Goal: Task Accomplishment & Management: Manage account settings

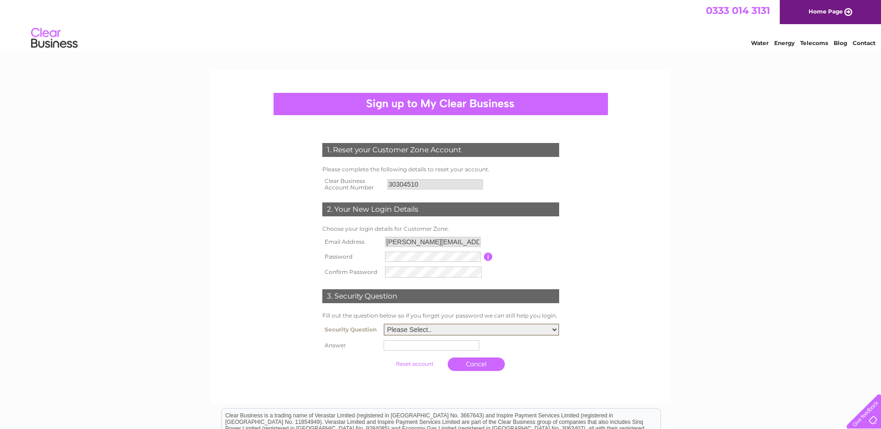
click at [456, 330] on select "Please Select.. In what town or city was your first job? In what town or city d…" at bounding box center [472, 330] width 176 height 12
select select "1"
click at [384, 323] on select "Please Select.. In what town or city was your first job? In what town or city d…" at bounding box center [472, 329] width 176 height 12
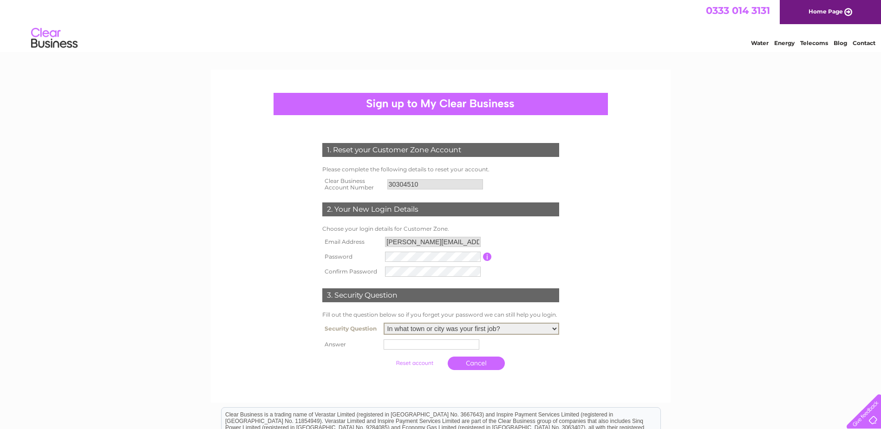
click at [426, 346] on input "text" at bounding box center [432, 344] width 96 height 10
type input "Driffield"
click at [406, 363] on input "submit" at bounding box center [415, 362] width 57 height 13
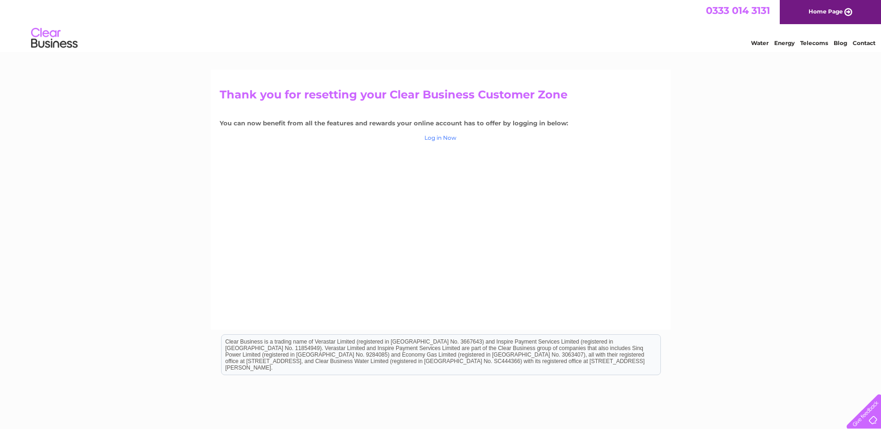
click at [448, 139] on link "Log in Now" at bounding box center [440, 137] width 32 height 7
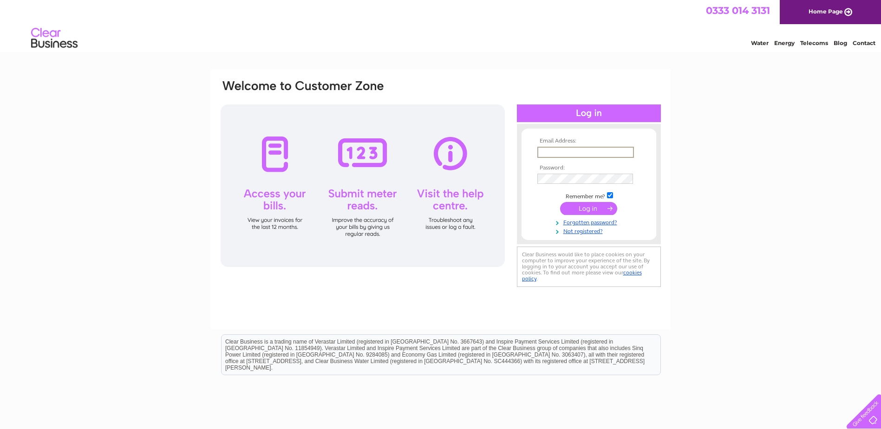
click at [566, 152] on input "text" at bounding box center [585, 152] width 97 height 11
type input "carl@cpattisonaccounting.co.uk"
click at [579, 206] on input "submit" at bounding box center [588, 208] width 57 height 13
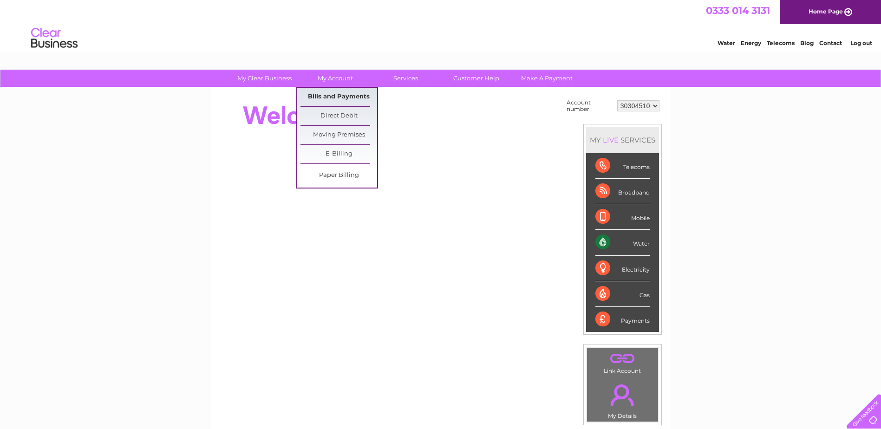
click at [334, 95] on link "Bills and Payments" at bounding box center [338, 97] width 77 height 19
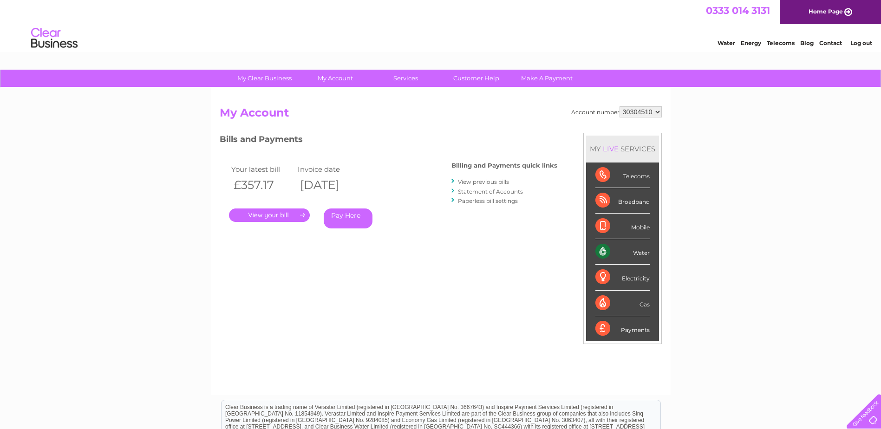
click at [274, 213] on link "." at bounding box center [269, 215] width 81 height 13
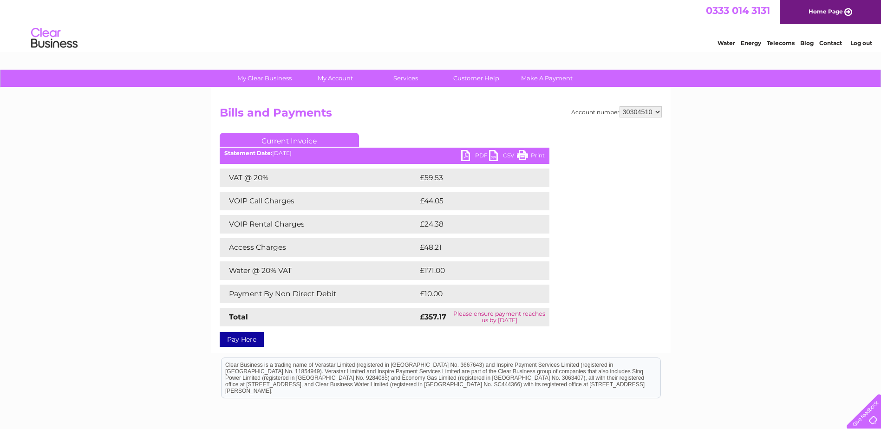
drag, startPoint x: 541, startPoint y: 154, endPoint x: 132, endPoint y: 20, distance: 429.9
click at [540, 154] on link "Print" at bounding box center [531, 156] width 28 height 13
click at [471, 154] on link "PDF" at bounding box center [475, 156] width 28 height 13
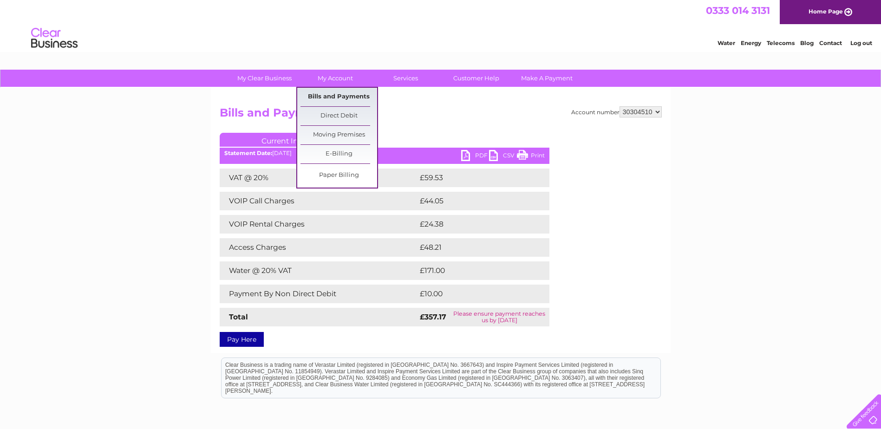
click at [339, 94] on link "Bills and Payments" at bounding box center [338, 97] width 77 height 19
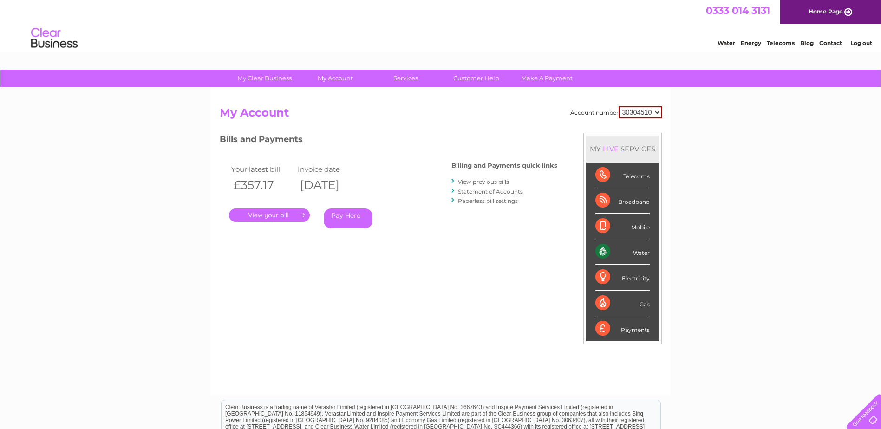
click at [470, 180] on link "View previous bills" at bounding box center [483, 181] width 51 height 7
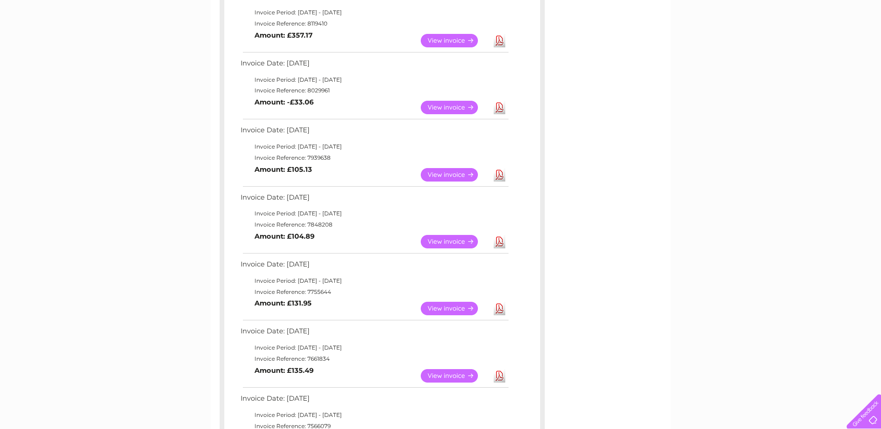
scroll to position [186, 0]
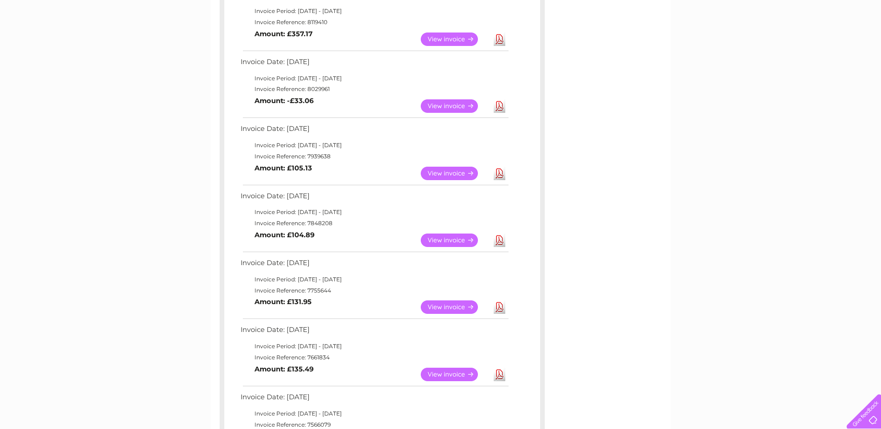
click at [498, 307] on link "Download" at bounding box center [500, 306] width 12 height 13
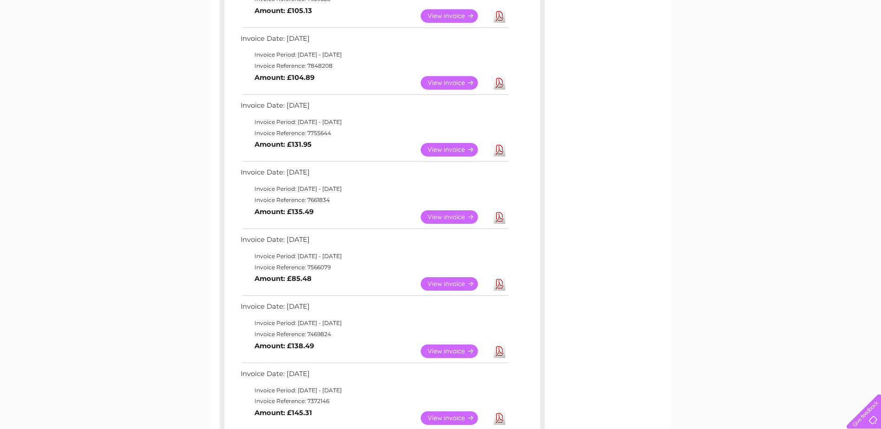
scroll to position [372, 0]
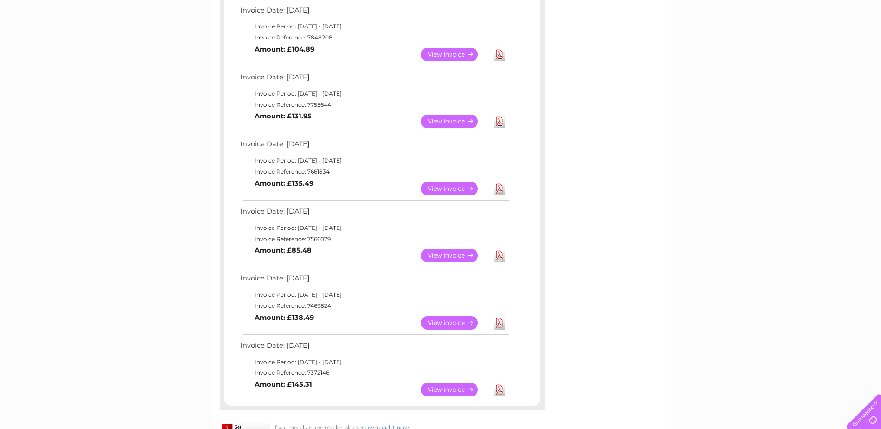
click at [499, 255] on link "Download" at bounding box center [500, 255] width 12 height 13
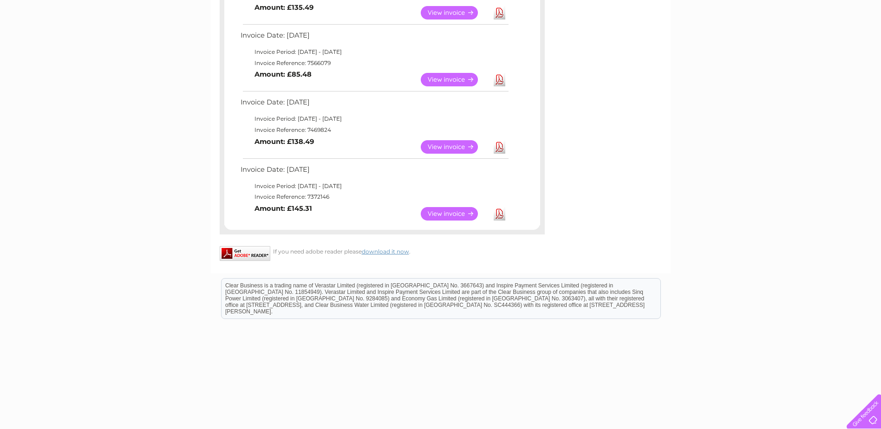
scroll to position [558, 0]
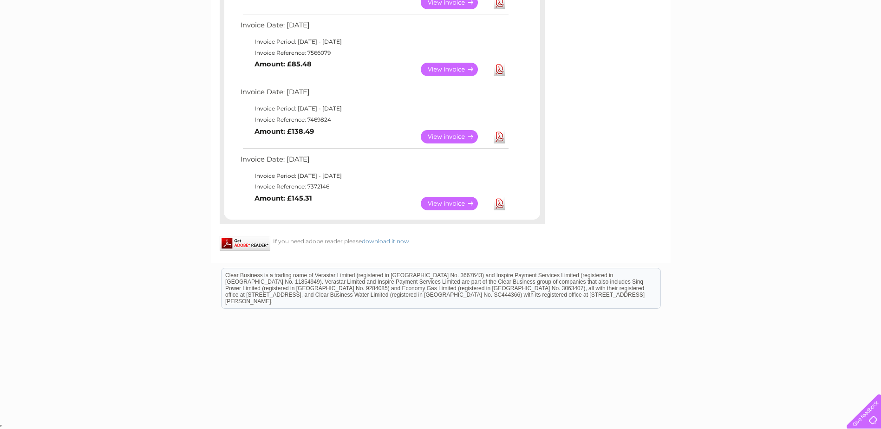
click at [462, 205] on link "View" at bounding box center [455, 203] width 68 height 13
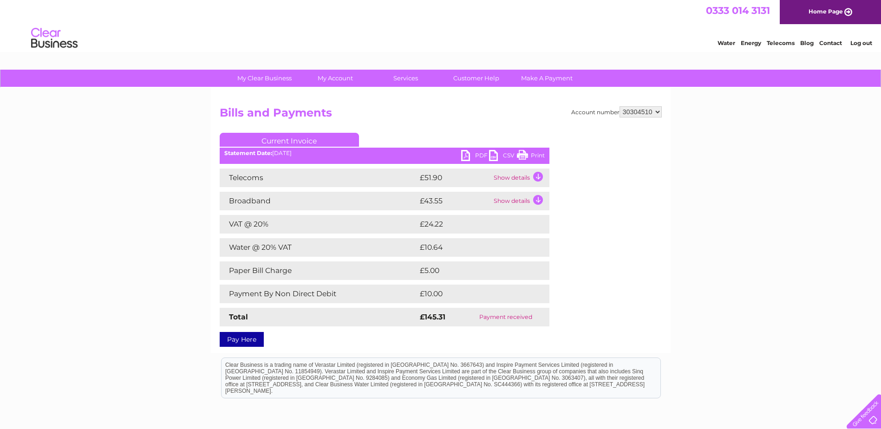
click at [478, 153] on link "PDF" at bounding box center [475, 156] width 28 height 13
drag, startPoint x: 712, startPoint y: 362, endPoint x: 705, endPoint y: 379, distance: 18.3
click at [712, 362] on html "Clear Business is a trading name of Verastar Limited (registered in [GEOGRAPHIC…" at bounding box center [440, 381] width 881 height 59
